Goal: Task Accomplishment & Management: Use online tool/utility

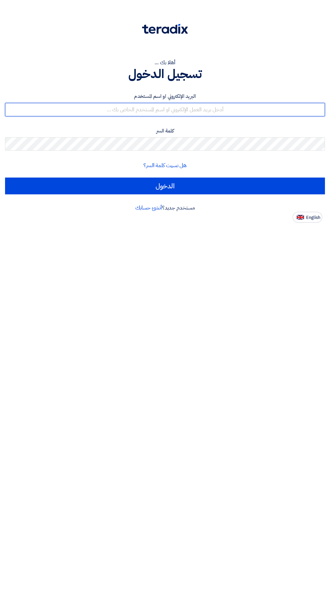
click at [226, 108] on input "text" at bounding box center [165, 109] width 320 height 13
type input "[EMAIL_ADDRESS][DOMAIN_NAME]"
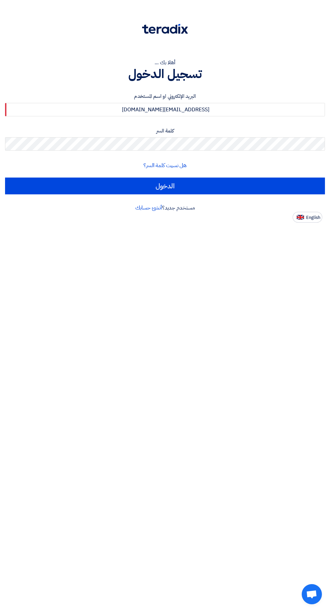
click at [5, 178] on input "الدخول" at bounding box center [165, 186] width 320 height 17
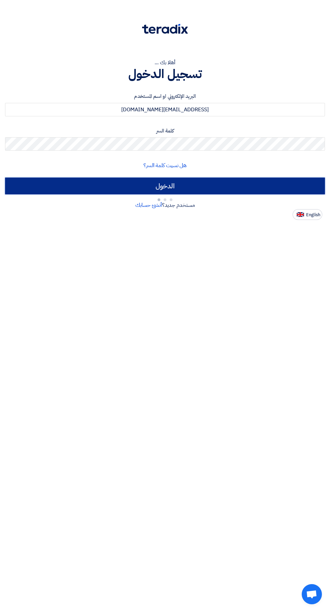
click at [227, 185] on input "الدخول" at bounding box center [165, 186] width 320 height 17
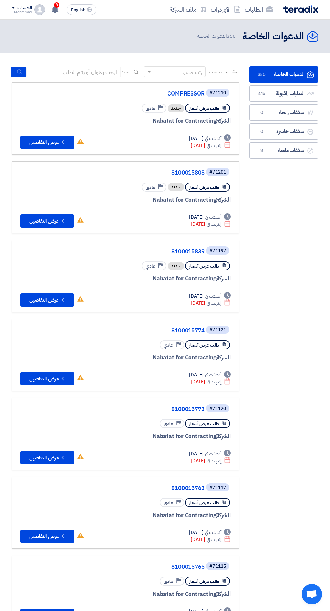
scroll to position [0, -1]
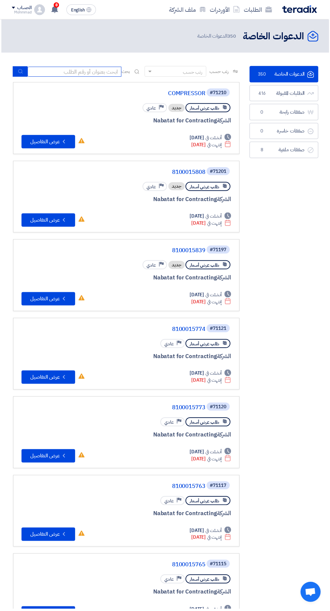
click at [92, 71] on input at bounding box center [75, 72] width 94 height 10
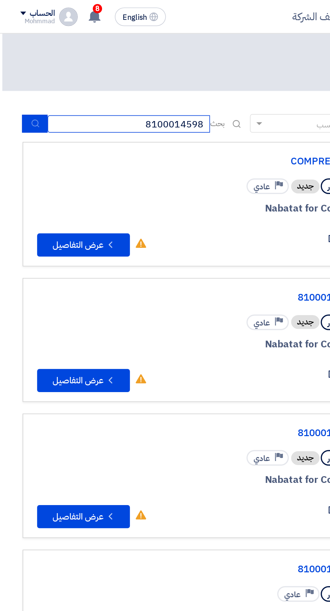
type input "8100014598"
click at [16, 68] on button "submit" at bounding box center [20, 72] width 15 height 10
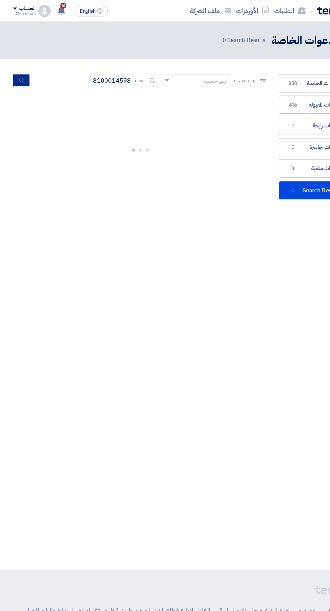
scroll to position [0, -1]
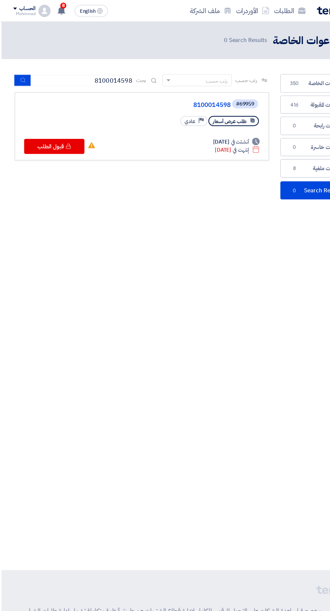
click at [193, 92] on link "8100014598" at bounding box center [138, 94] width 135 height 6
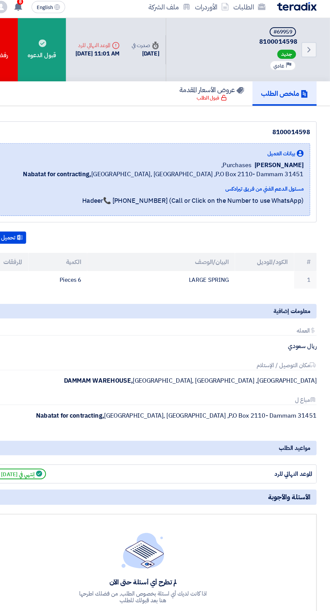
scroll to position [0, 0]
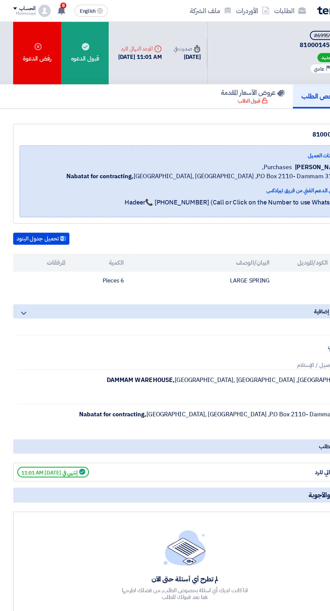
click at [73, 44] on div "قبول الدعوه" at bounding box center [75, 48] width 42 height 56
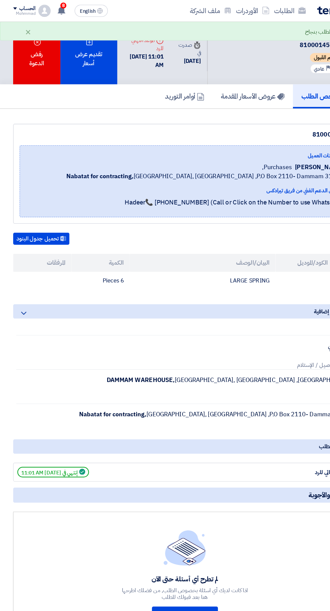
click at [76, 54] on div "تقديم عرض أسعار" at bounding box center [79, 48] width 51 height 56
